Goal: Book appointment/travel/reservation

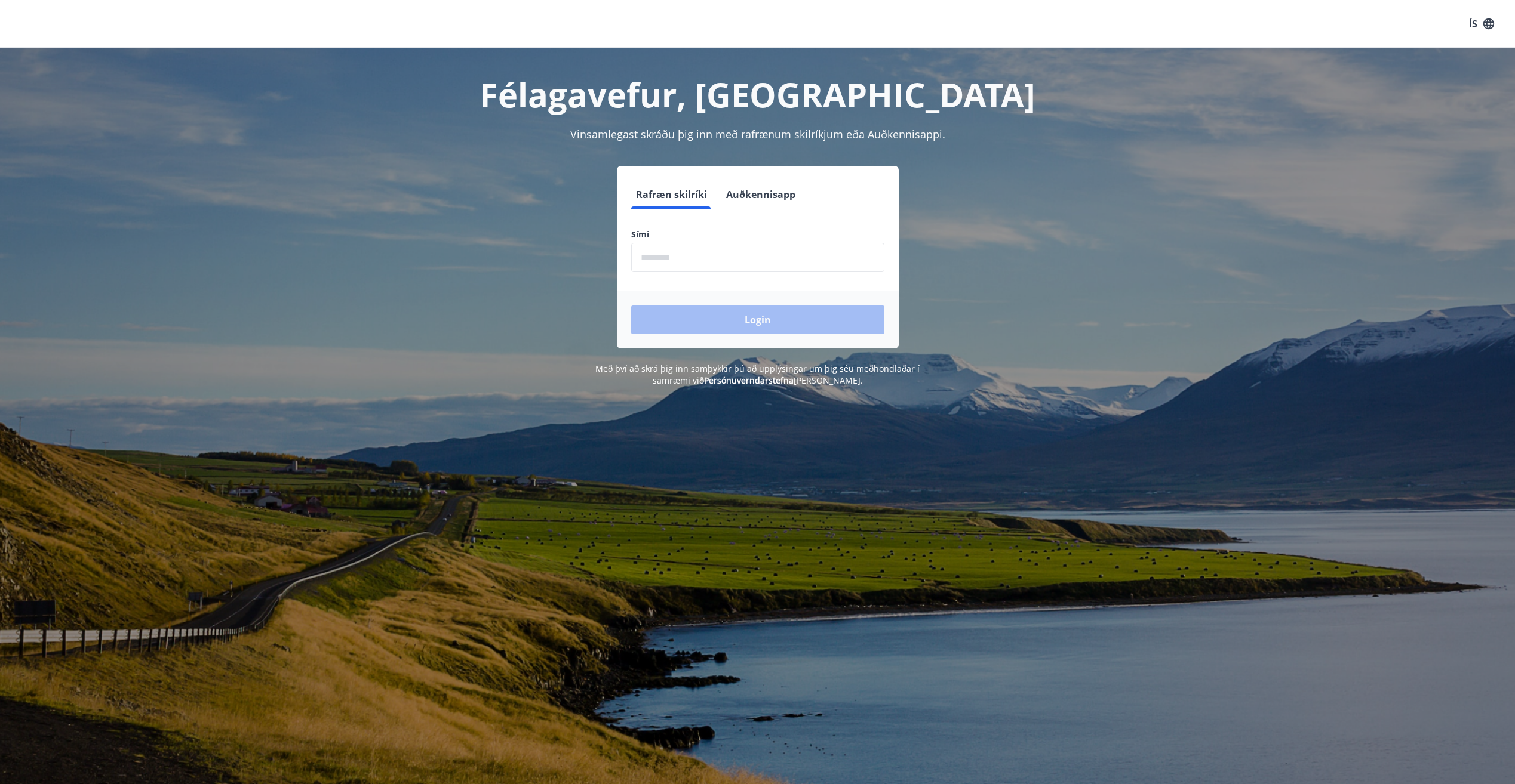
drag, startPoint x: 725, startPoint y: 247, endPoint x: 708, endPoint y: 258, distance: 20.2
click at [725, 247] on input "phone" at bounding box center [758, 257] width 253 height 29
type input "********"
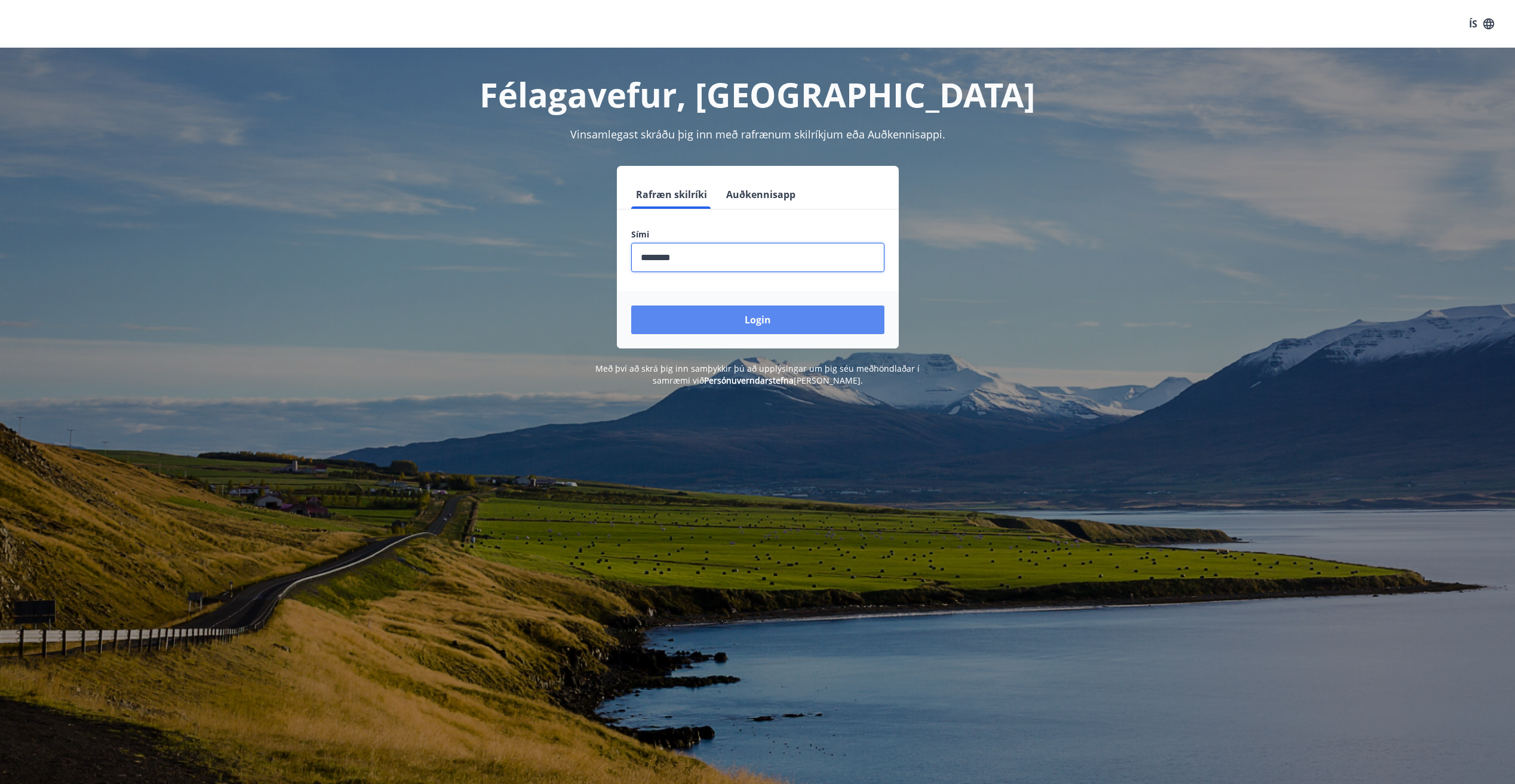
click at [673, 329] on button "Login" at bounding box center [758, 320] width 253 height 28
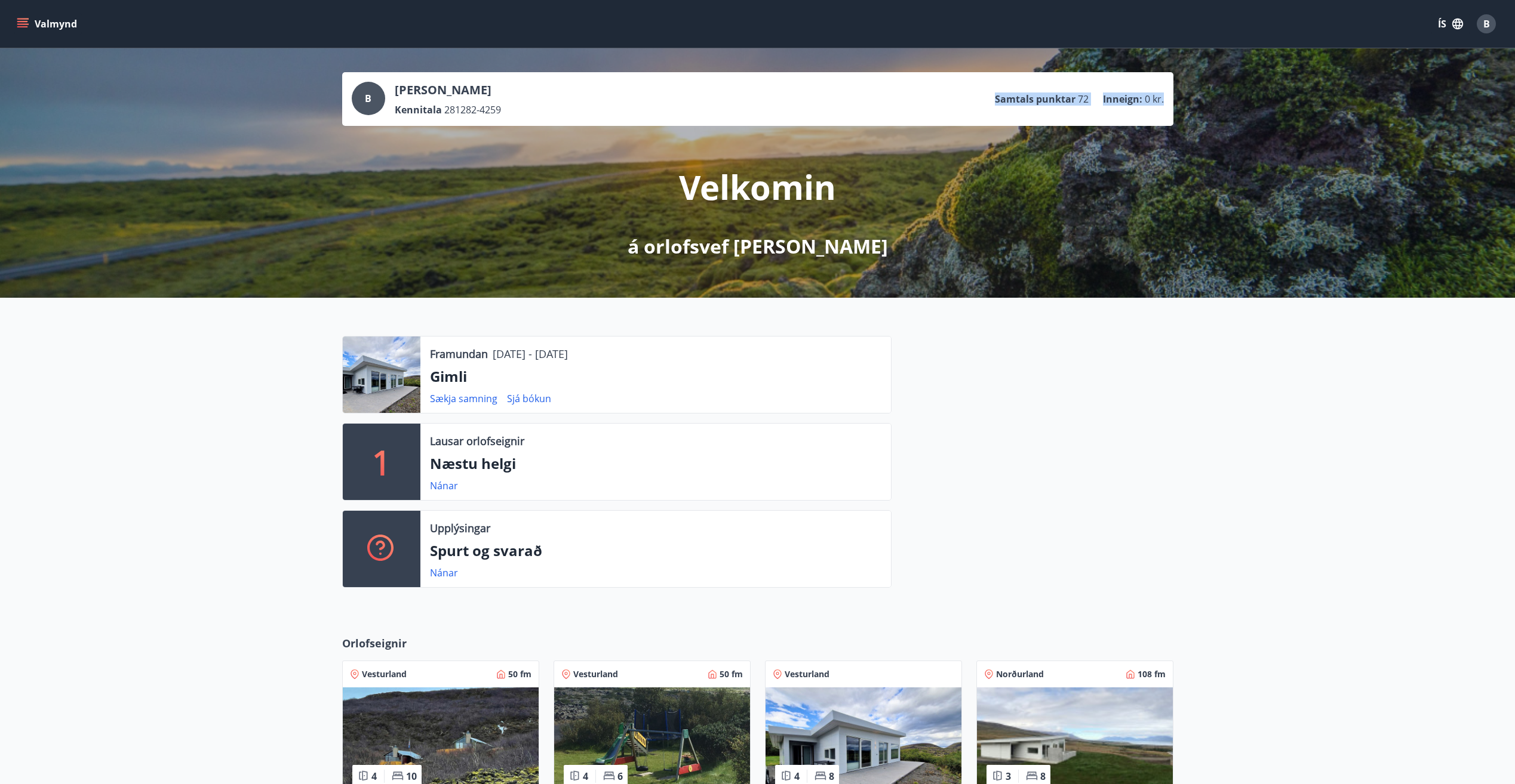
drag, startPoint x: 995, startPoint y: 98, endPoint x: 1166, endPoint y: 103, distance: 171.1
click at [1166, 103] on div "B Bjarni Víðir Rúnarsson Kennitala 281282-4259 Samtals punktar 72 Inneign : 0 k…" at bounding box center [758, 99] width 831 height 54
click at [1146, 398] on div at bounding box center [1033, 467] width 282 height 262
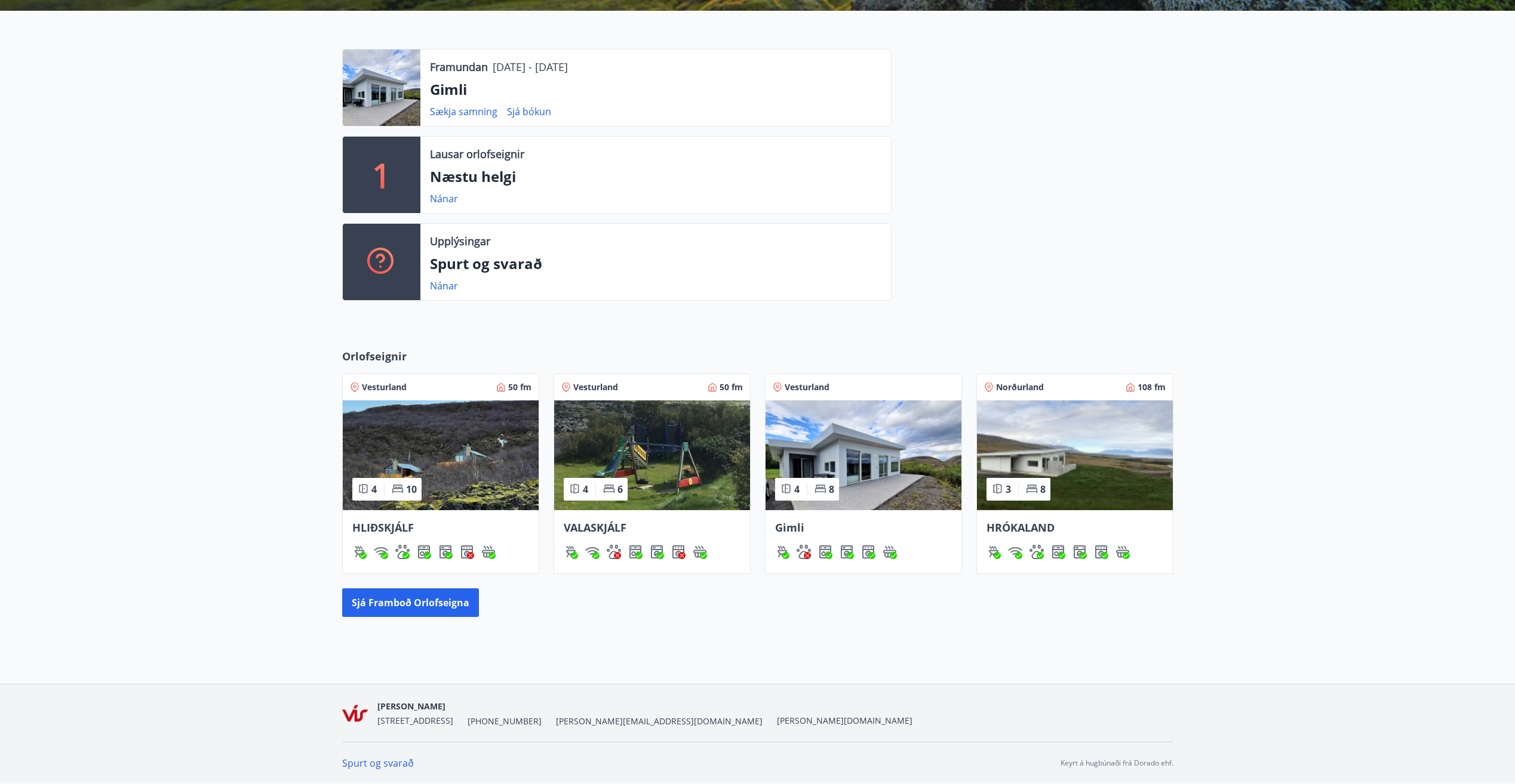
click at [1092, 458] on img at bounding box center [1074, 455] width 196 height 110
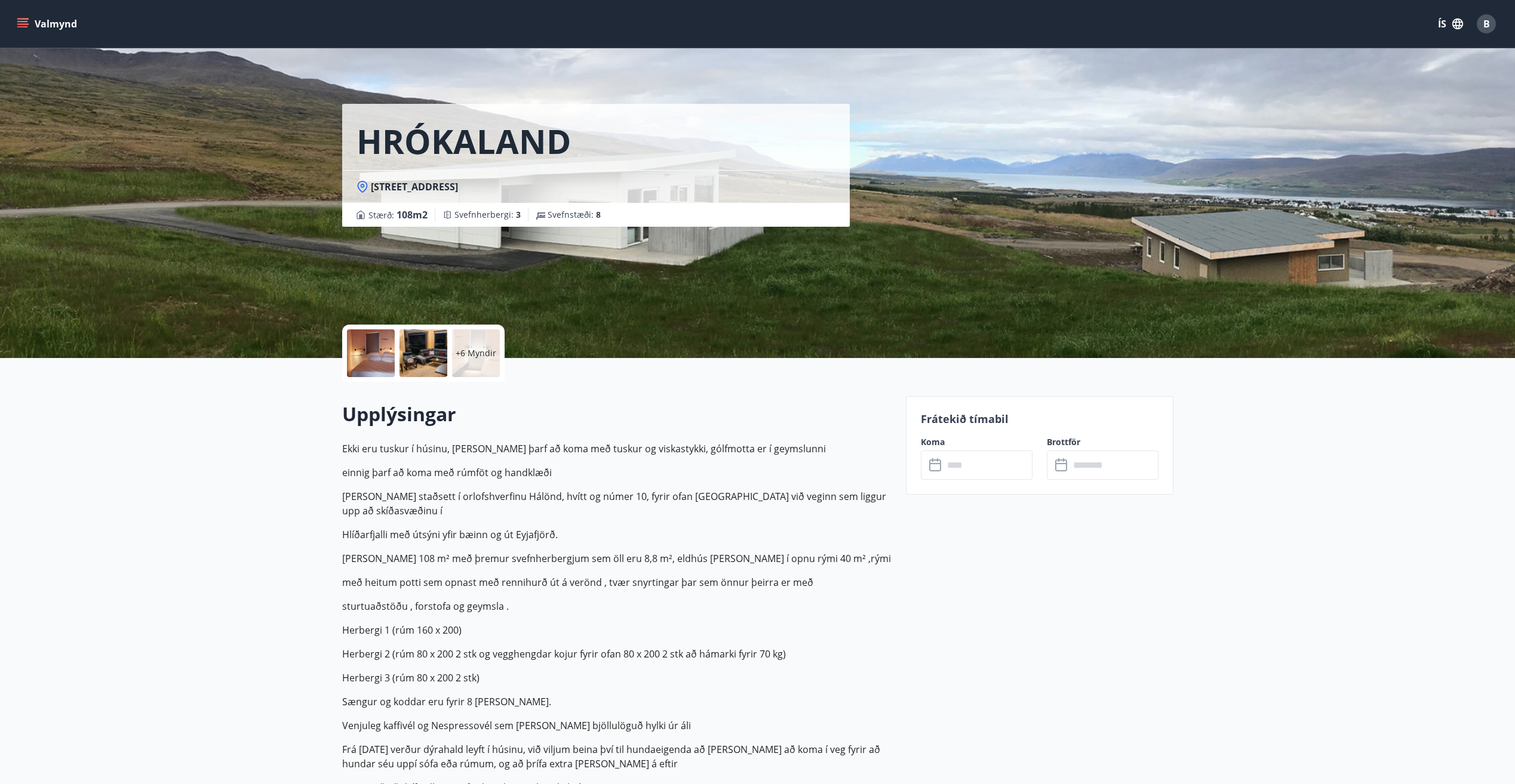
click at [988, 466] on input "text" at bounding box center [987, 465] width 89 height 29
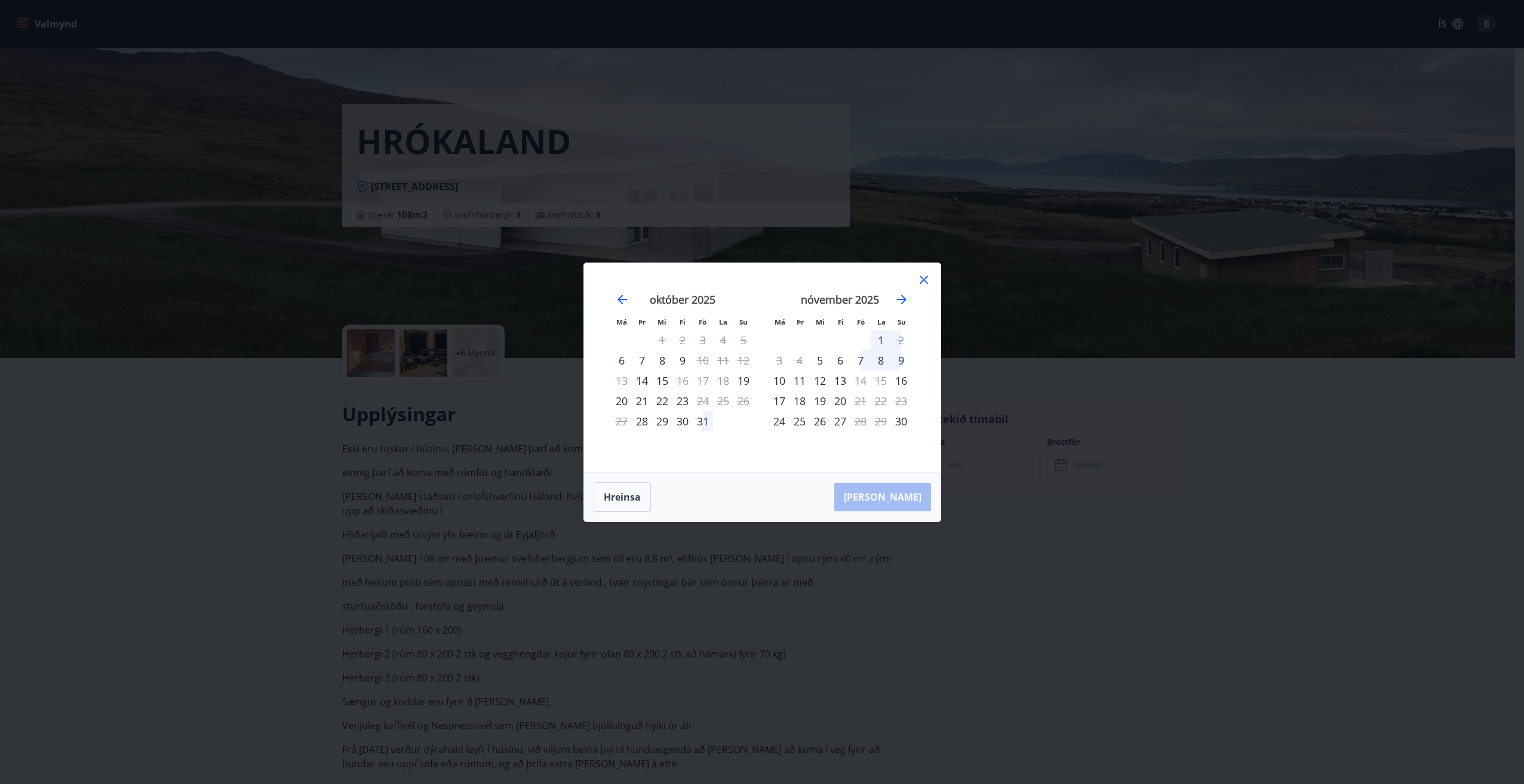
click at [925, 280] on icon at bounding box center [923, 279] width 8 height 8
